Goal: Task Accomplishment & Management: Manage account settings

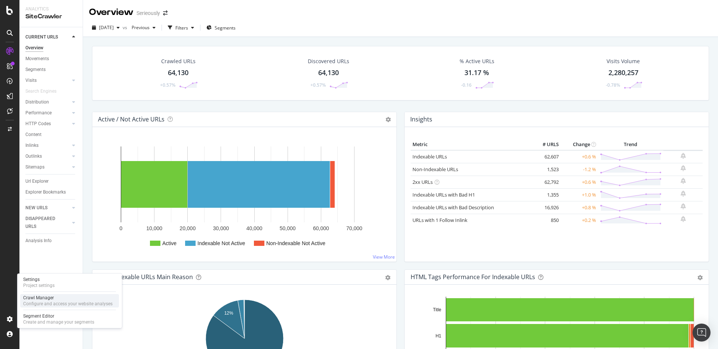
click at [54, 298] on div "Crawl Manager" at bounding box center [67, 298] width 89 height 6
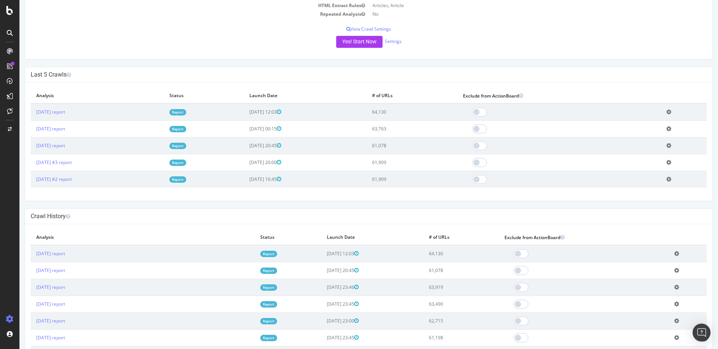
scroll to position [134, 0]
click at [70, 163] on link "[DATE] #3 report" at bounding box center [54, 163] width 36 height 6
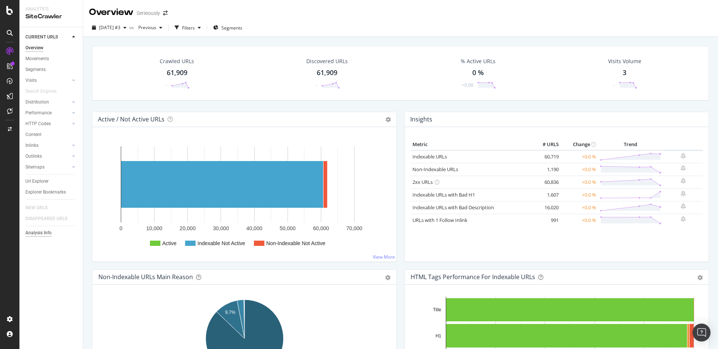
click at [34, 232] on div "Analysis Info" at bounding box center [38, 233] width 26 height 8
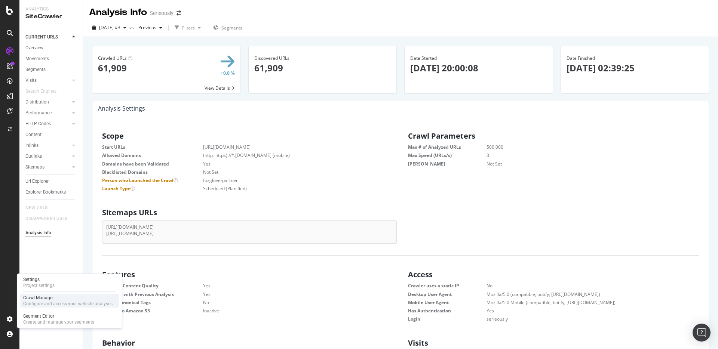
click at [50, 302] on div "Configure and access your website analyses" at bounding box center [67, 304] width 89 height 6
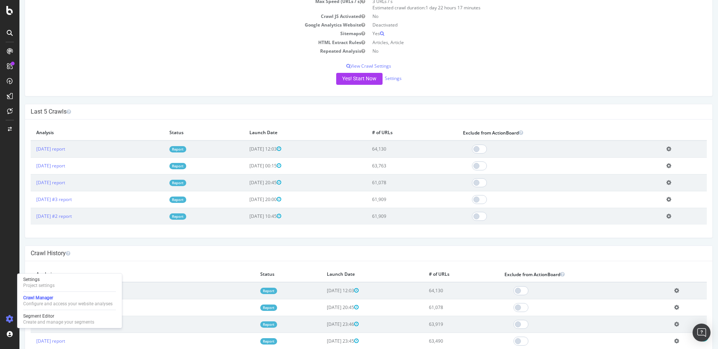
scroll to position [99, 0]
click at [671, 196] on icon at bounding box center [669, 198] width 5 height 6
click at [637, 210] on link "Add name" at bounding box center [642, 209] width 60 height 10
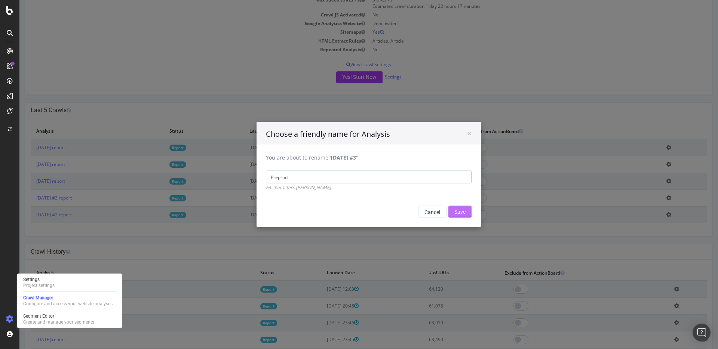
type input "Preprod"
click at [464, 212] on input "Save" at bounding box center [459, 212] width 23 height 12
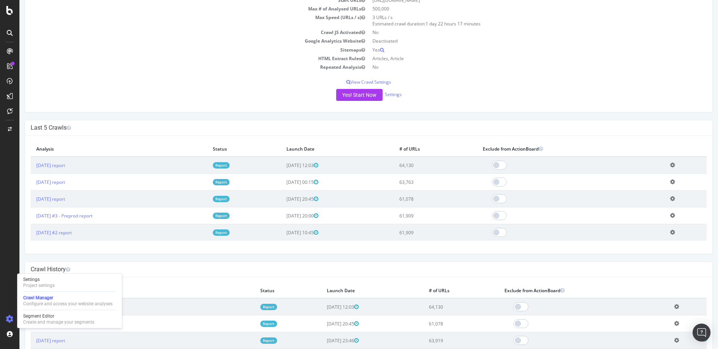
scroll to position [108, 0]
click at [393, 94] on link "Settings" at bounding box center [393, 94] width 17 height 6
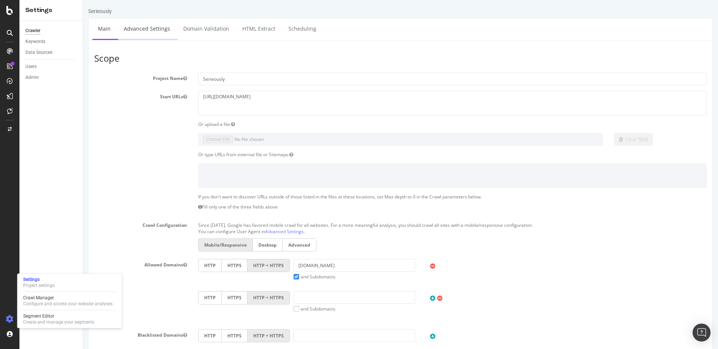
click at [156, 31] on link "Advanced Settings" at bounding box center [147, 28] width 58 height 21
